Goal: Task Accomplishment & Management: Manage account settings

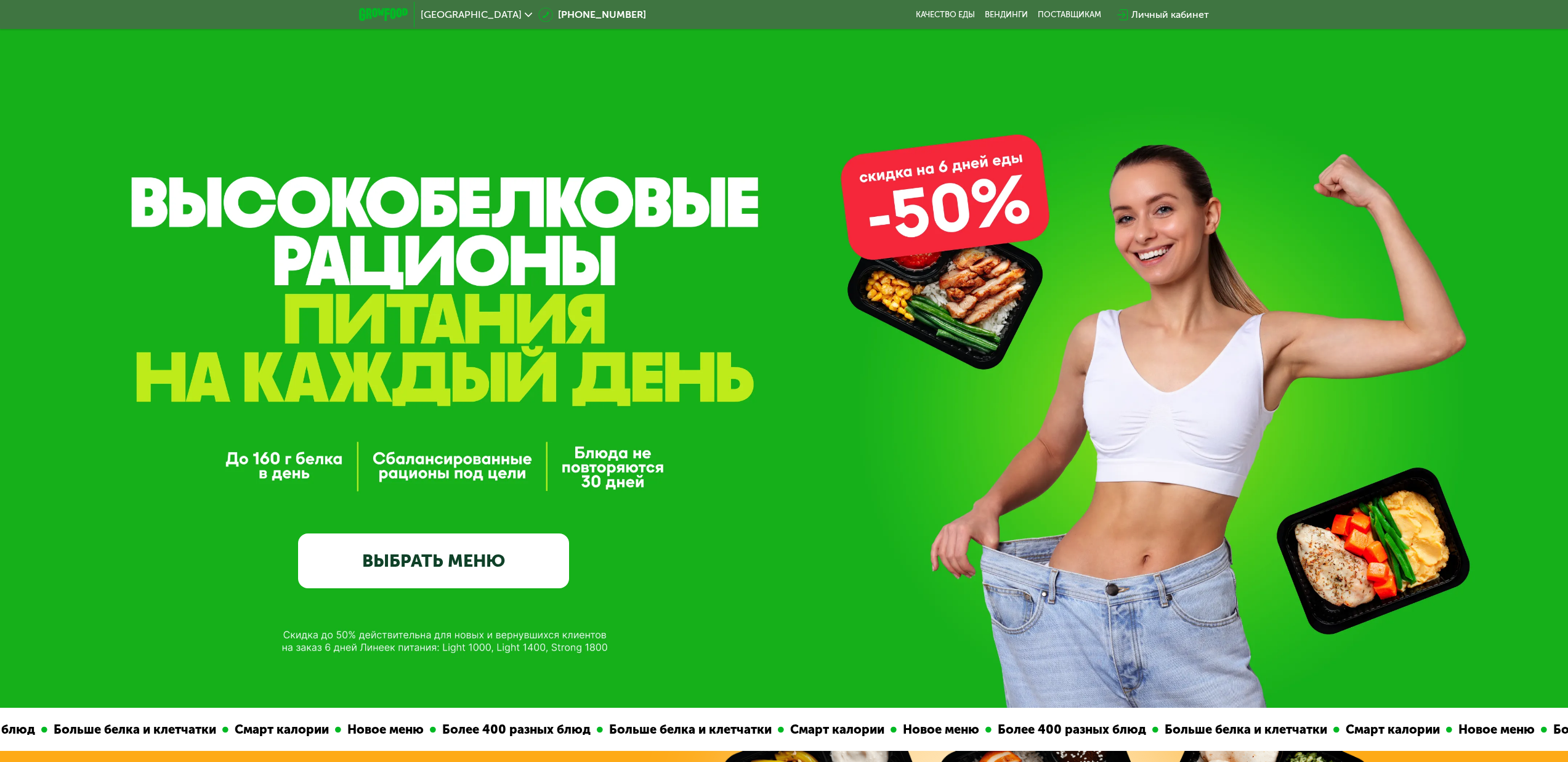
click at [1182, 15] on div "Личный кабинет" at bounding box center [1170, 15] width 78 height 15
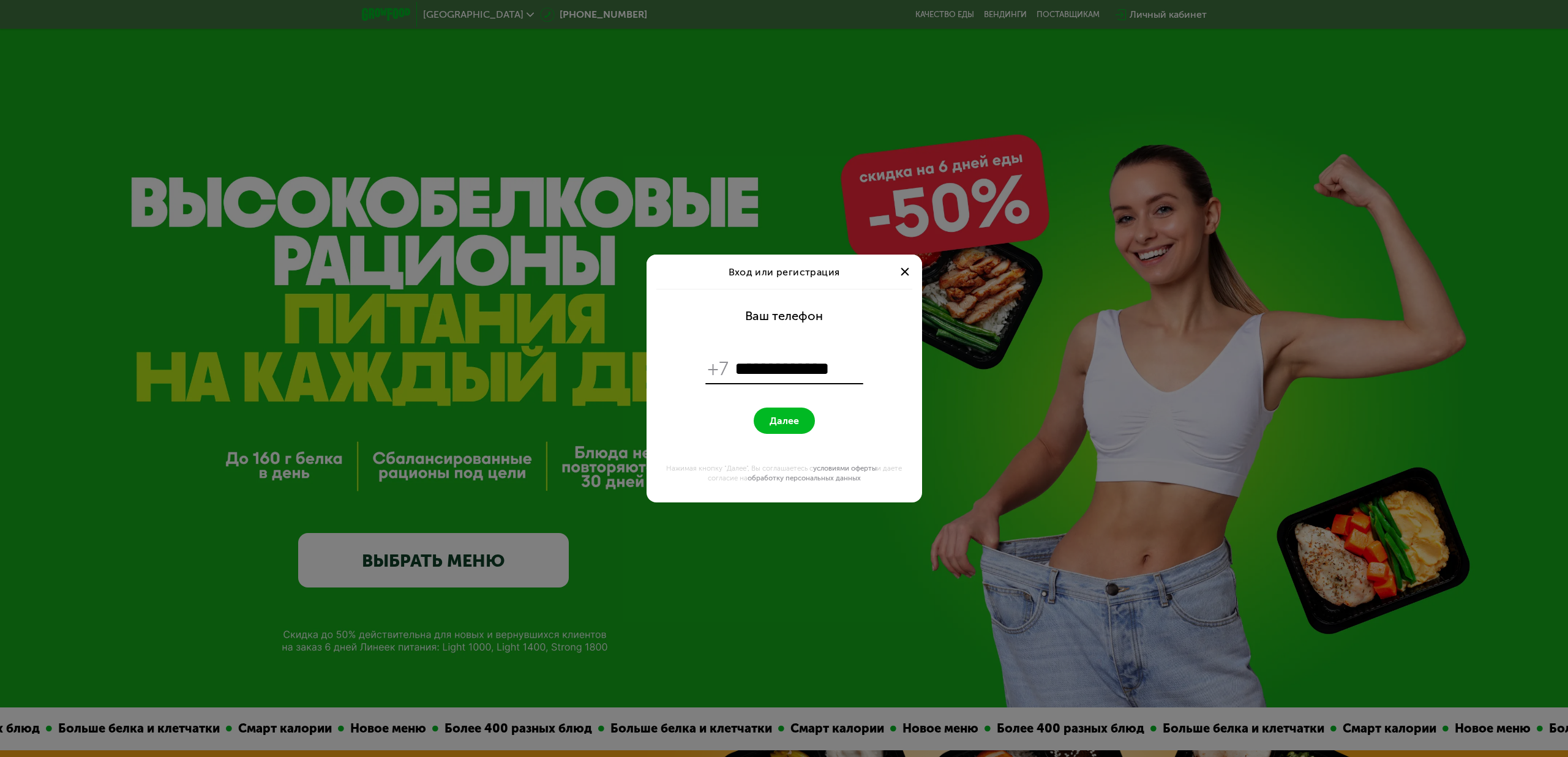
type input "**********"
click at [784, 420] on button "Далее" at bounding box center [784, 421] width 61 height 26
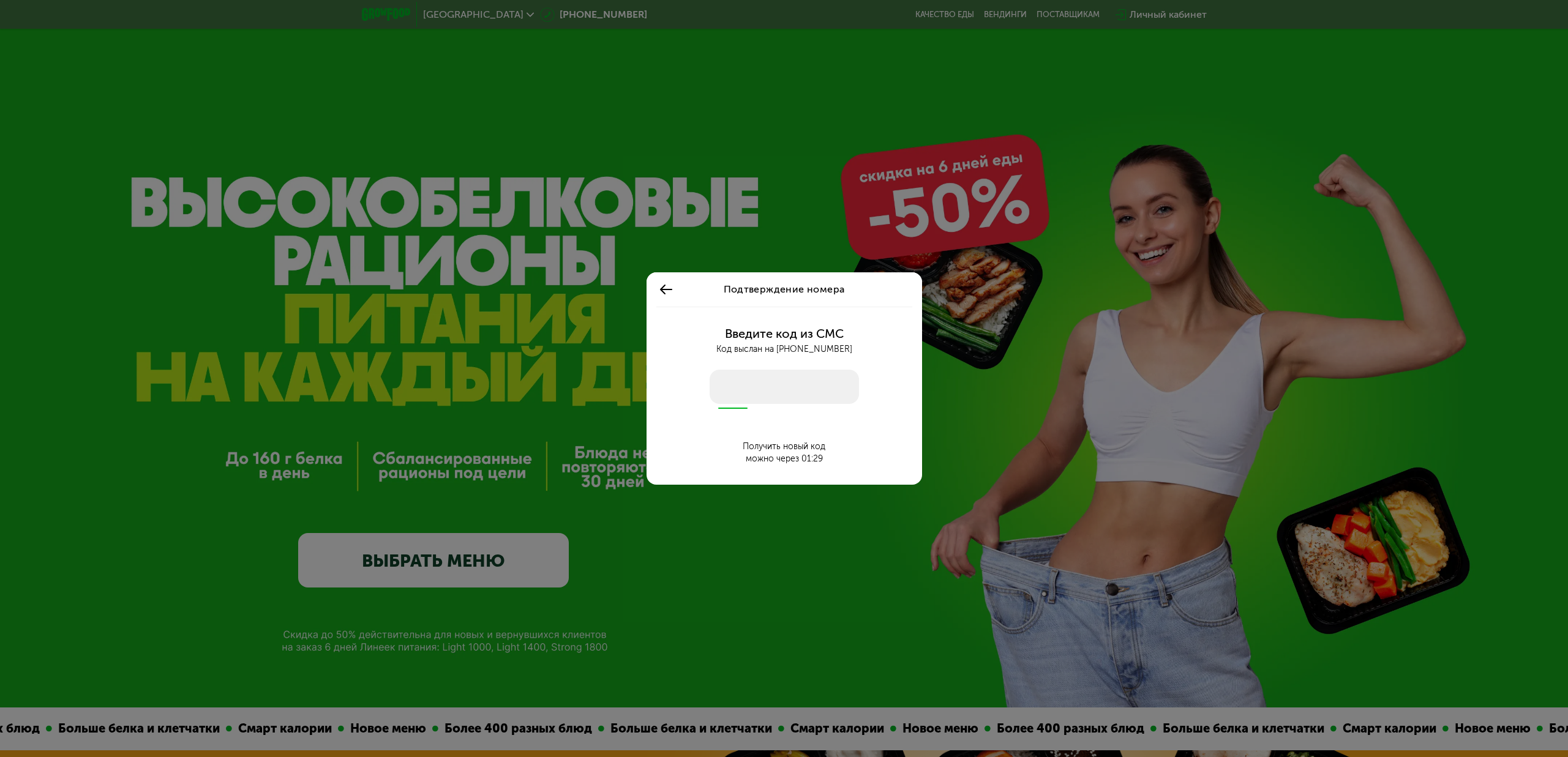
click at [741, 383] on input "number" at bounding box center [784, 387] width 149 height 34
type input "****"
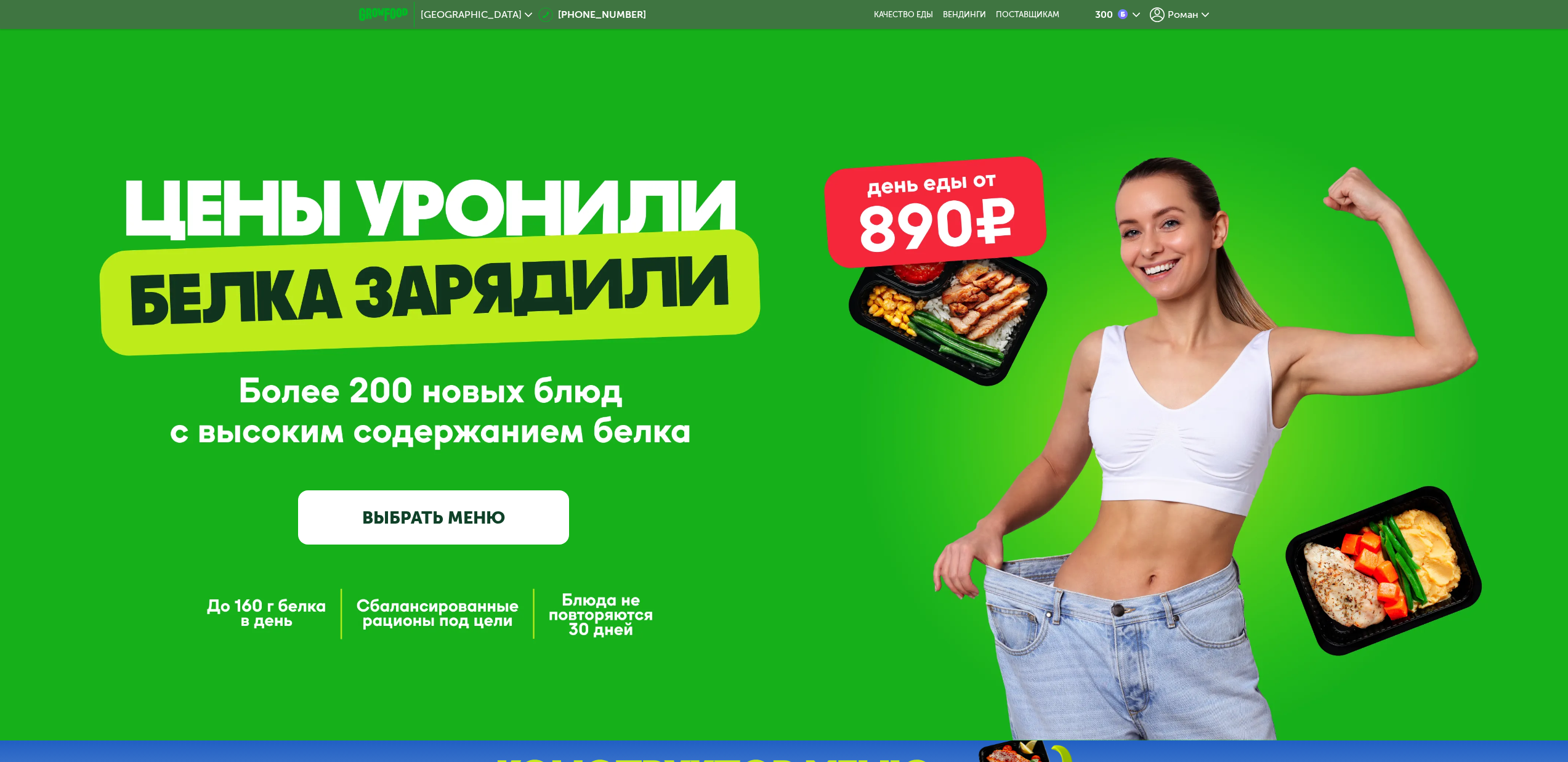
click at [1177, 13] on span "Роман" at bounding box center [1182, 15] width 31 height 10
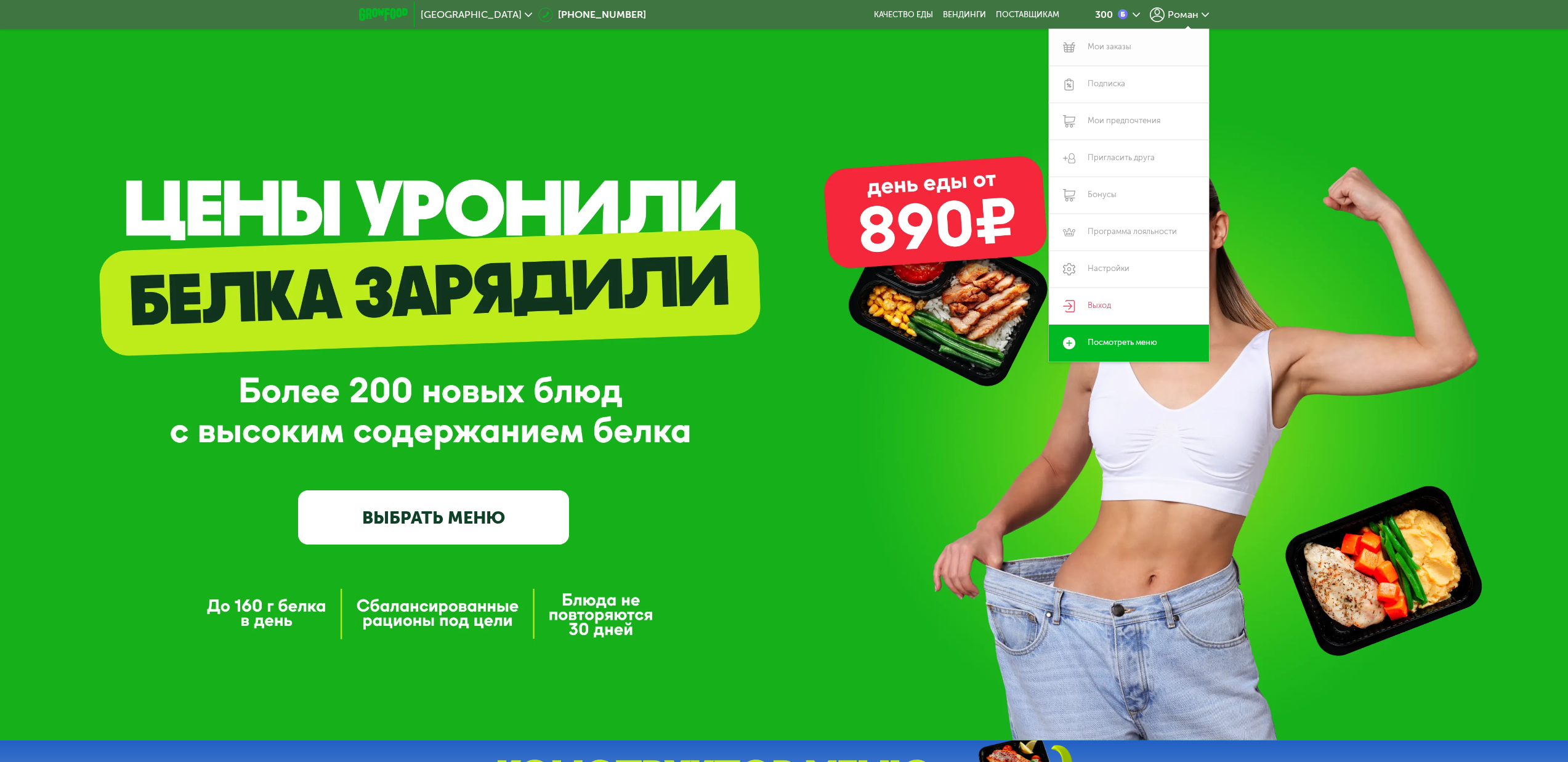
click at [1124, 49] on link "Мои заказы" at bounding box center [1129, 48] width 160 height 37
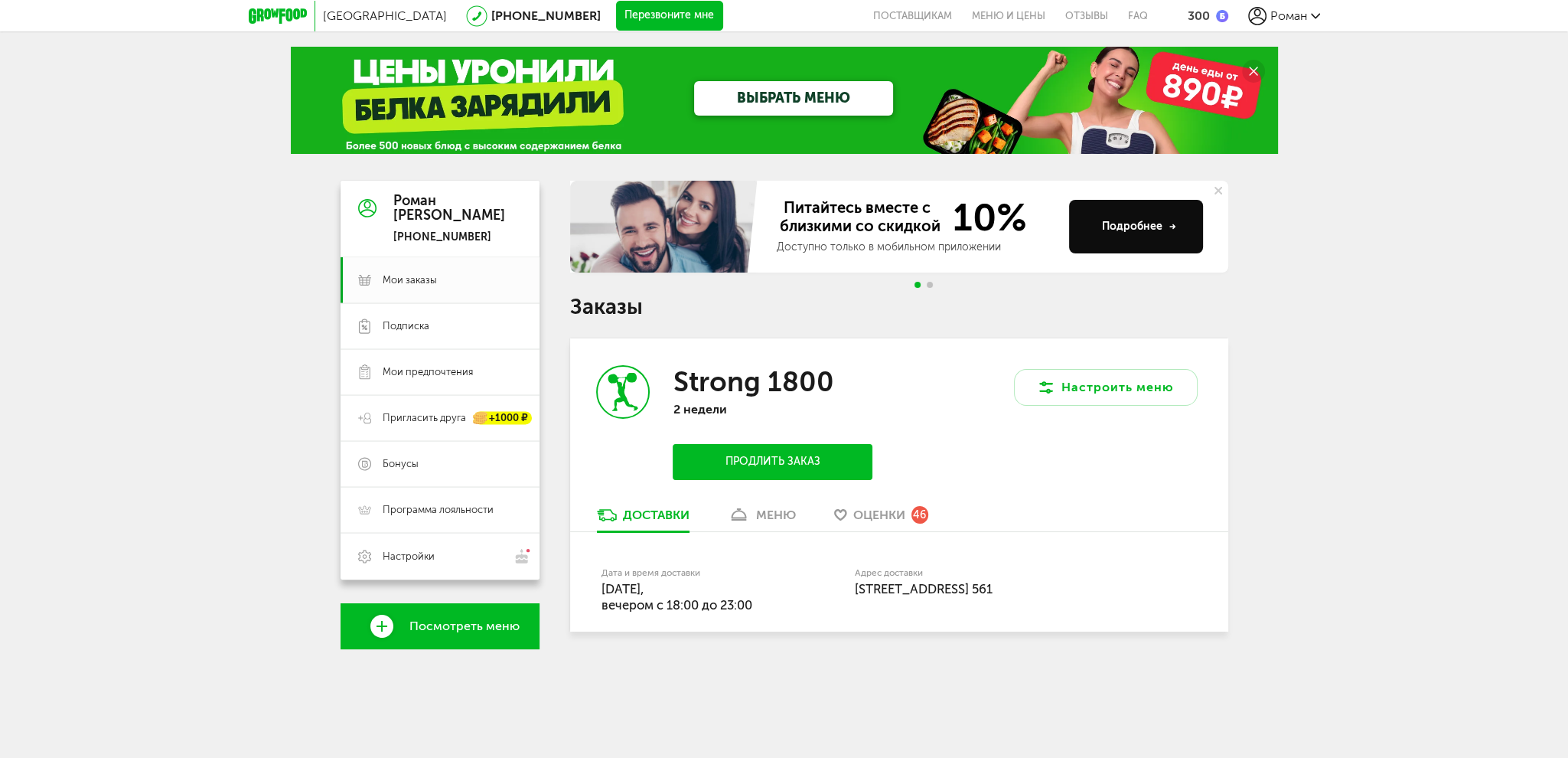
click at [772, 508] on link "меню" at bounding box center [762, 519] width 83 height 24
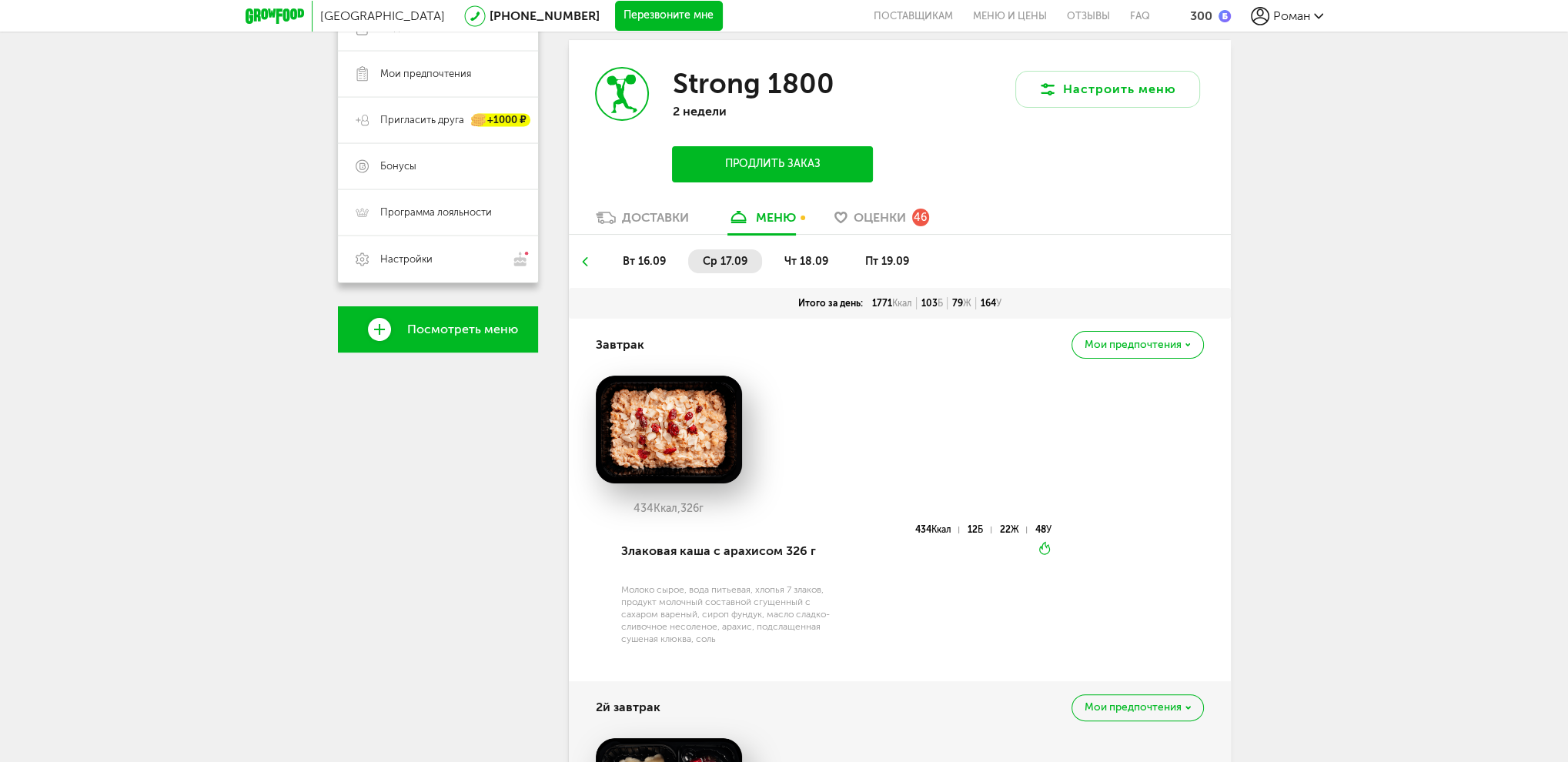
scroll to position [373, 0]
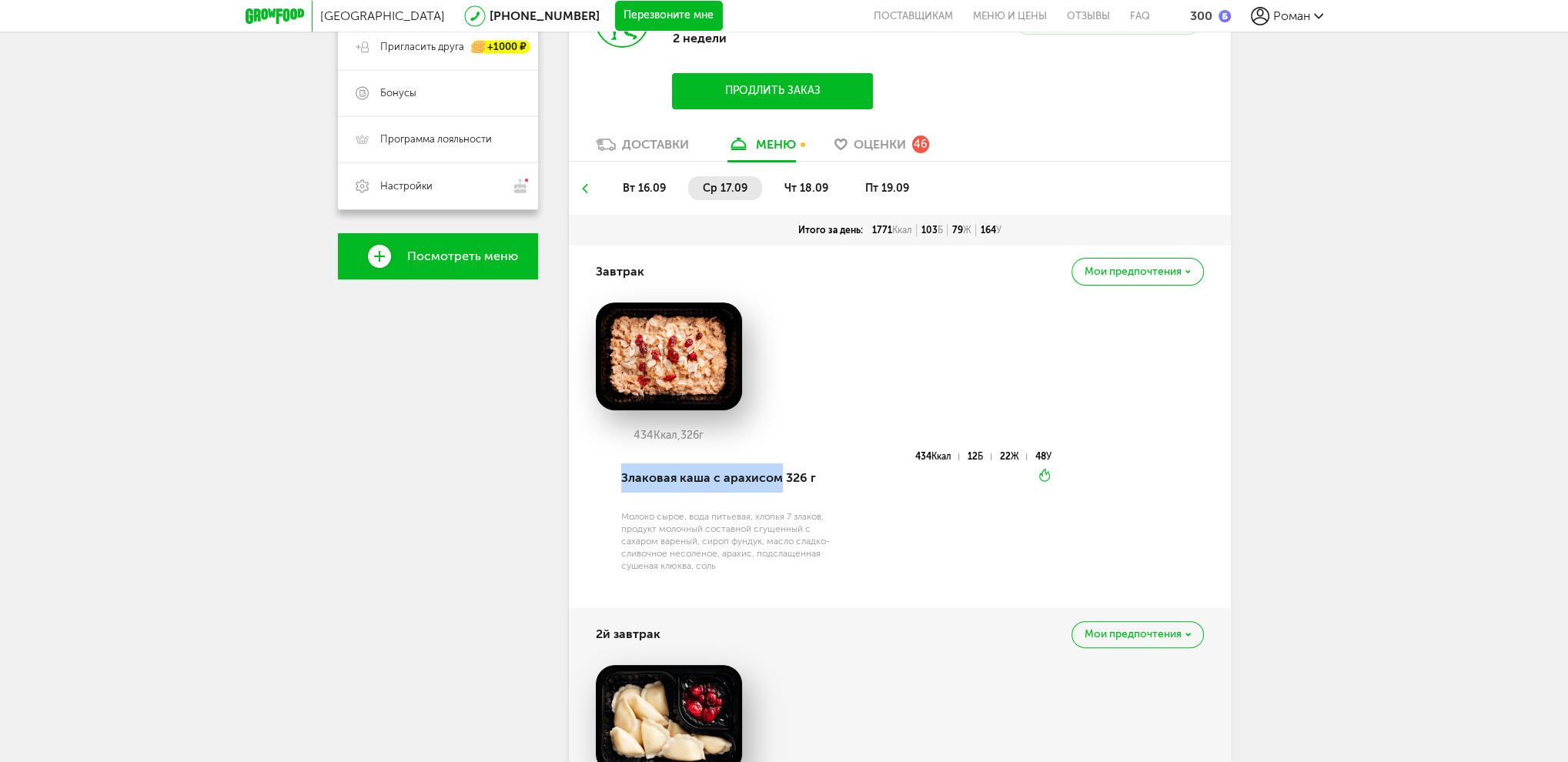
drag, startPoint x: 622, startPoint y: 462, endPoint x: 778, endPoint y: 464, distance: 156.0
click at [778, 464] on div "Злаковая каша с арахисом 326 г" at bounding box center [727, 478] width 213 height 52
copy div "Злаковая каша с [PERSON_NAME]"
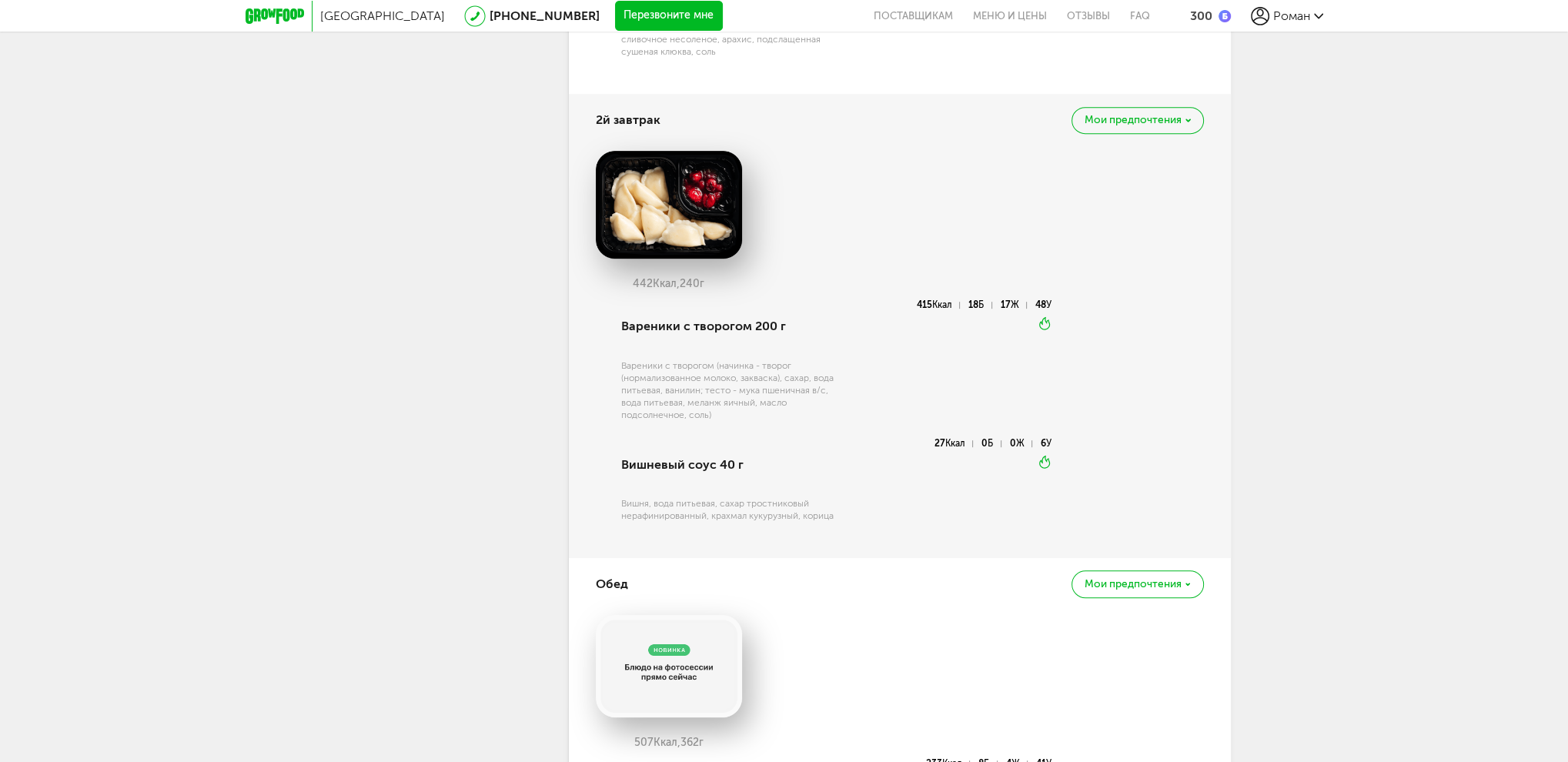
scroll to position [796, 0]
